Goal: Information Seeking & Learning: Find specific fact

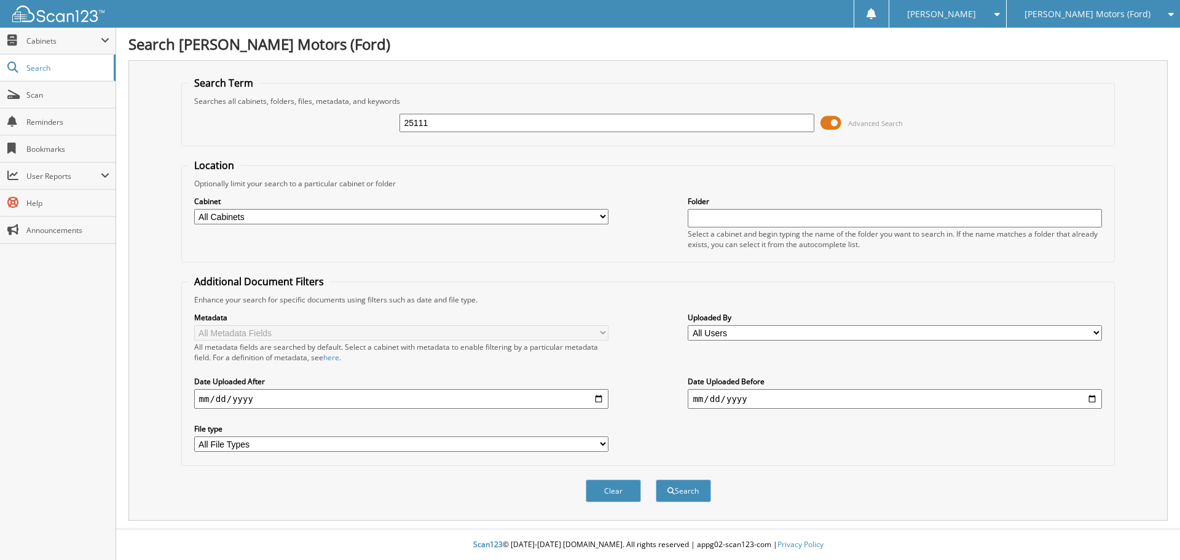
type input "25111"
click at [656, 479] on button "Search" at bounding box center [683, 490] width 55 height 23
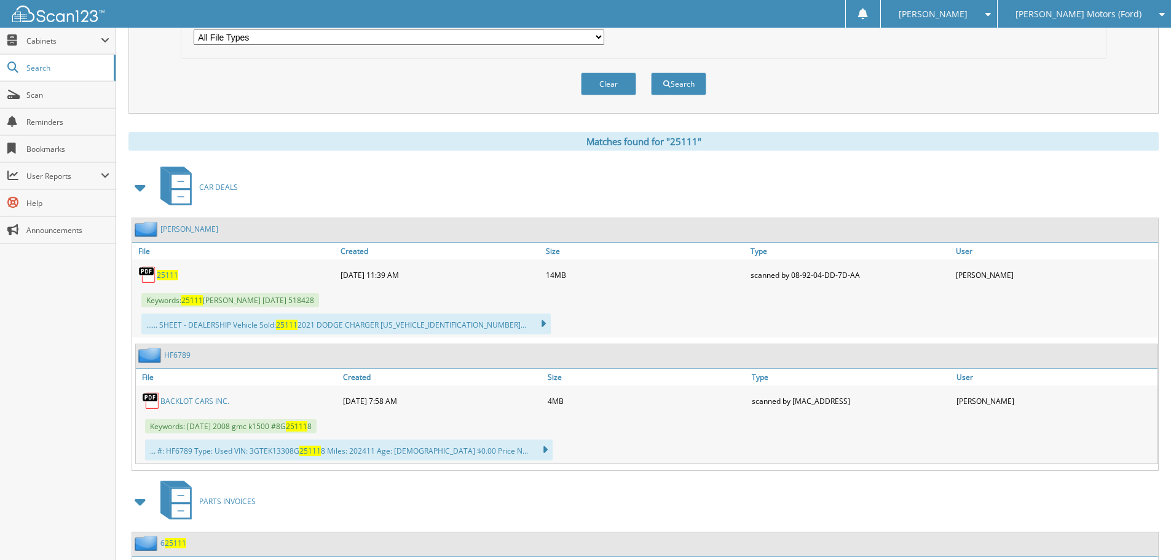
scroll to position [430, 0]
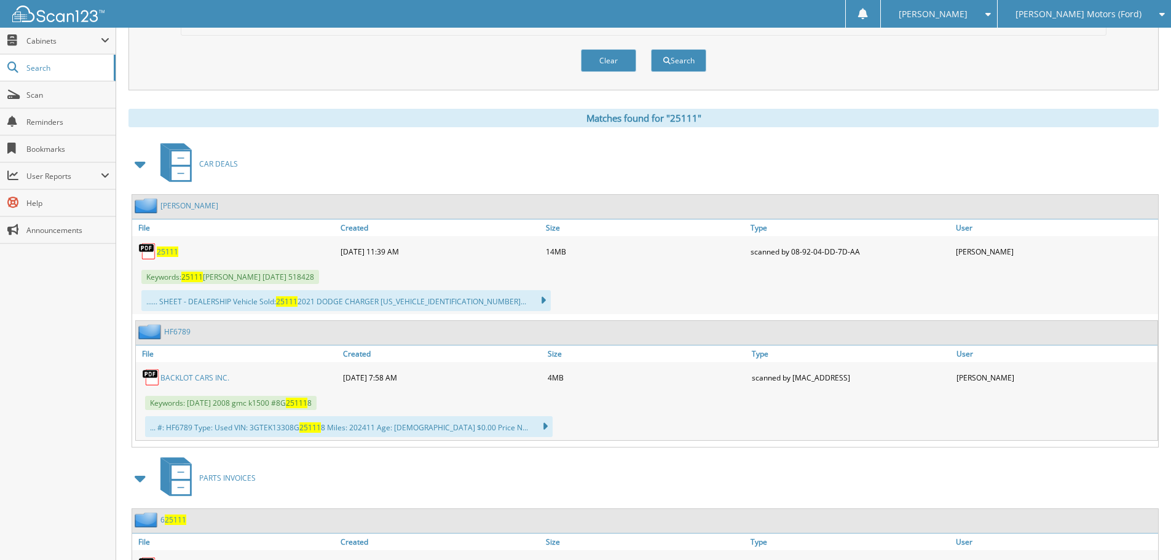
click at [160, 252] on span "25111" at bounding box center [168, 252] width 22 height 10
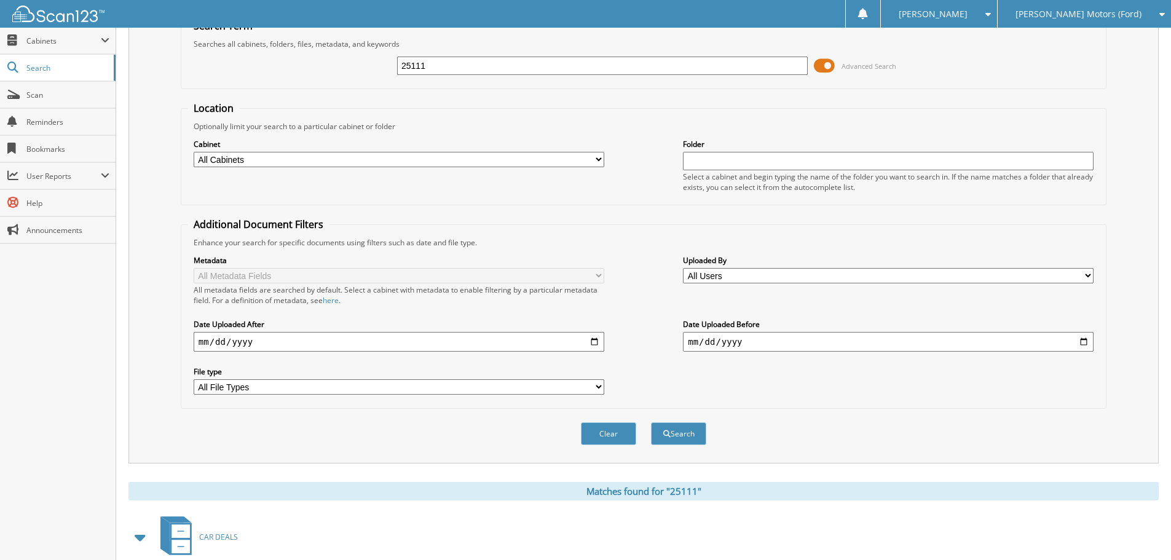
scroll to position [0, 0]
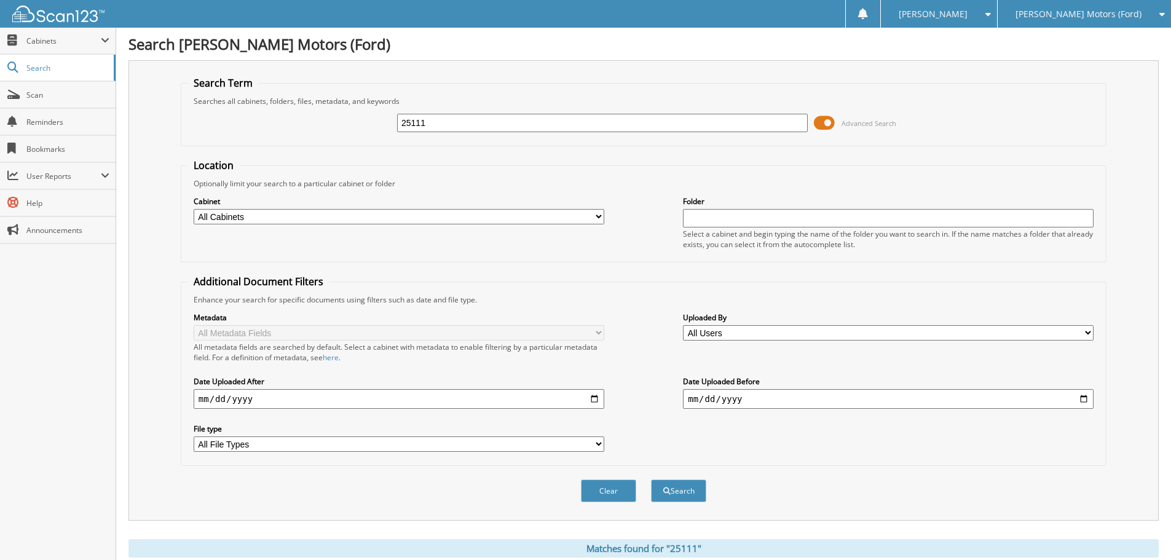
click at [446, 125] on input "25111" at bounding box center [602, 123] width 411 height 18
type input "dsm concrete"
click at [651, 479] on button "Search" at bounding box center [678, 490] width 55 height 23
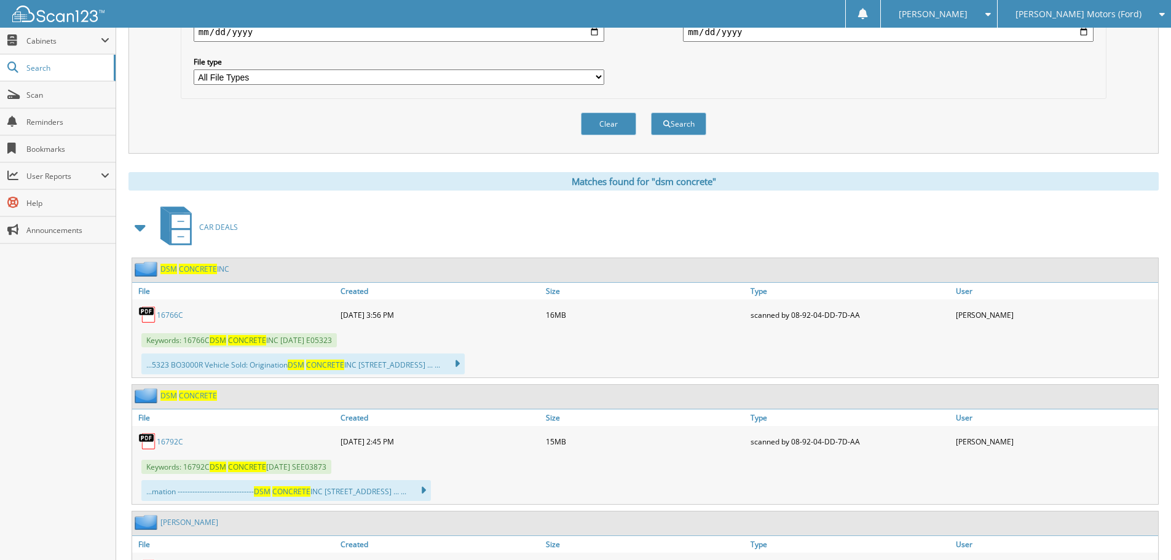
scroll to position [369, 0]
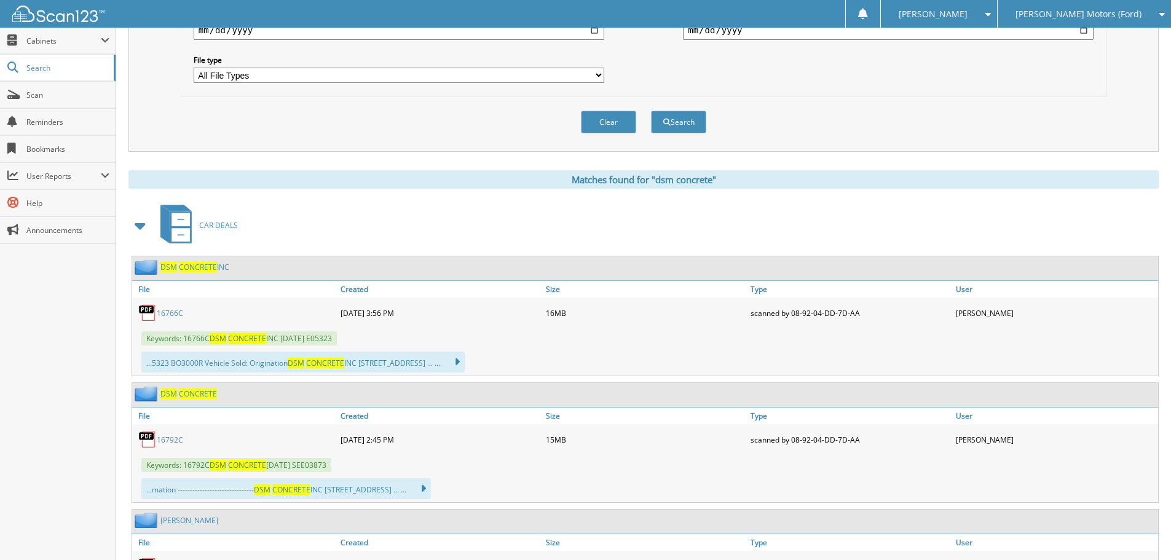
click at [171, 317] on link "16766C" at bounding box center [170, 313] width 26 height 10
click at [908, 92] on fieldset "Additional Document Filters Enhance your search for specific documents using fi…" at bounding box center [644, 1] width 926 height 191
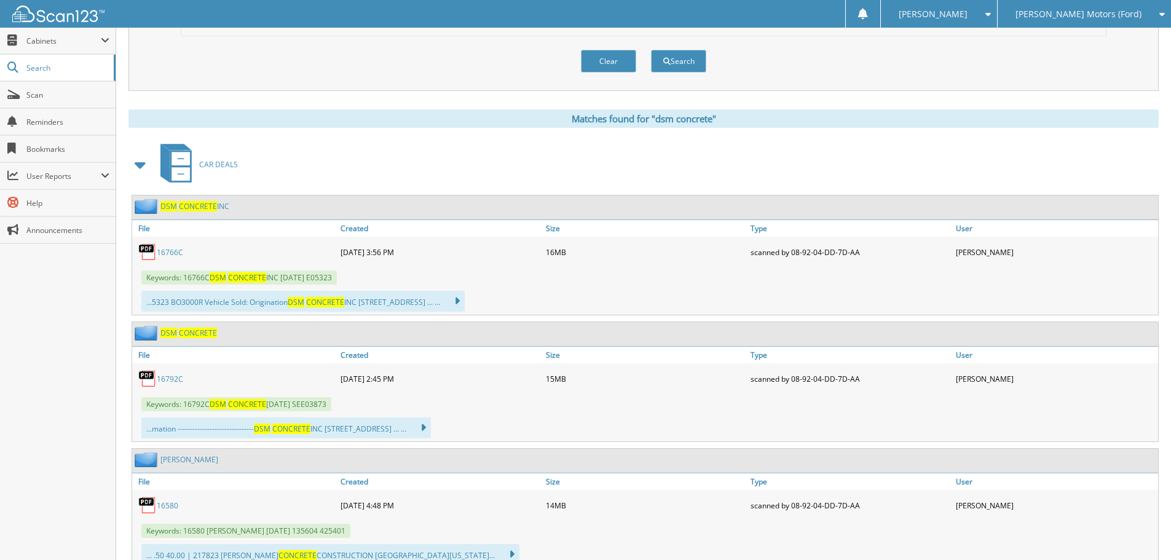
scroll to position [430, 0]
click at [170, 251] on link "16766C" at bounding box center [170, 252] width 26 height 10
click at [173, 379] on link "16792C" at bounding box center [170, 378] width 26 height 10
click at [894, 47] on div "Clear Search" at bounding box center [644, 61] width 926 height 50
click at [322, 128] on div "Matches found for "dsm concrete" CAR DEALS DSM CONCRETE INC" at bounding box center [643, 338] width 1030 height 459
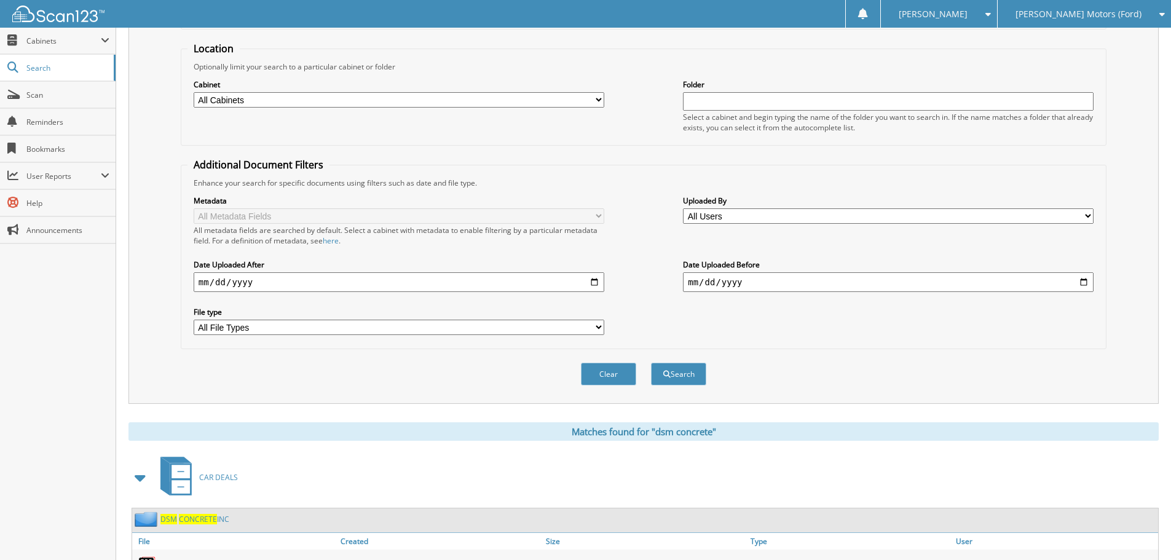
scroll to position [476, 0]
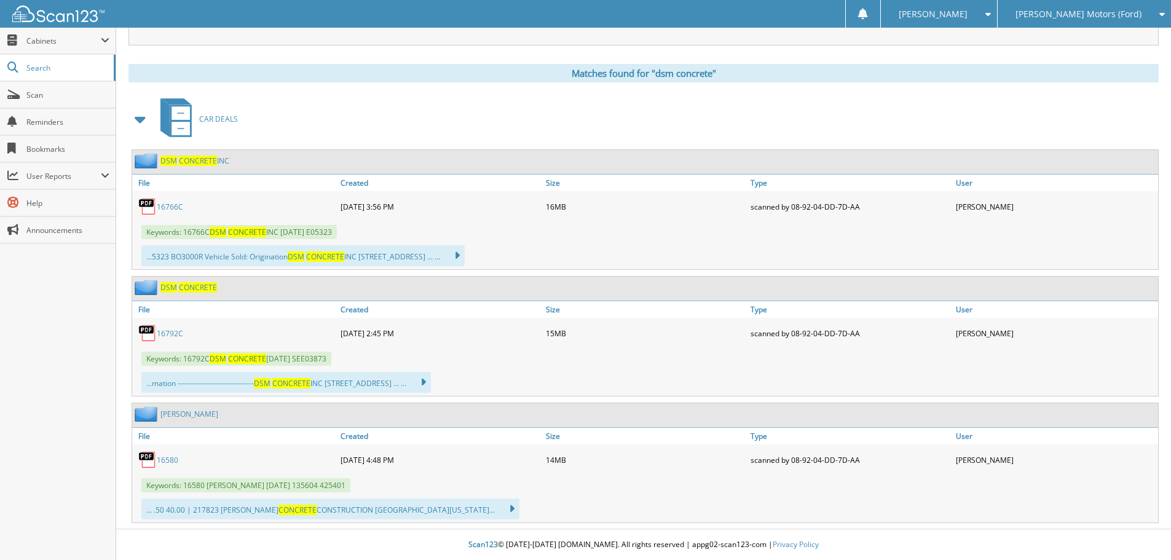
click at [178, 335] on link "16792C" at bounding box center [170, 333] width 26 height 10
click at [164, 207] on link "16766C" at bounding box center [170, 207] width 26 height 10
